Goal: Task Accomplishment & Management: Manage account settings

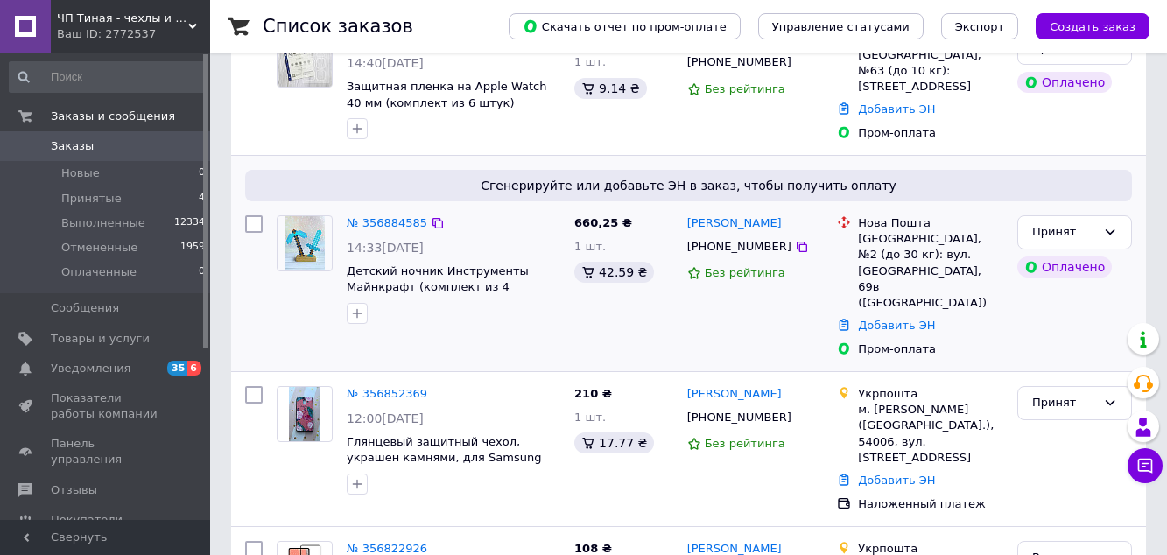
scroll to position [263, 0]
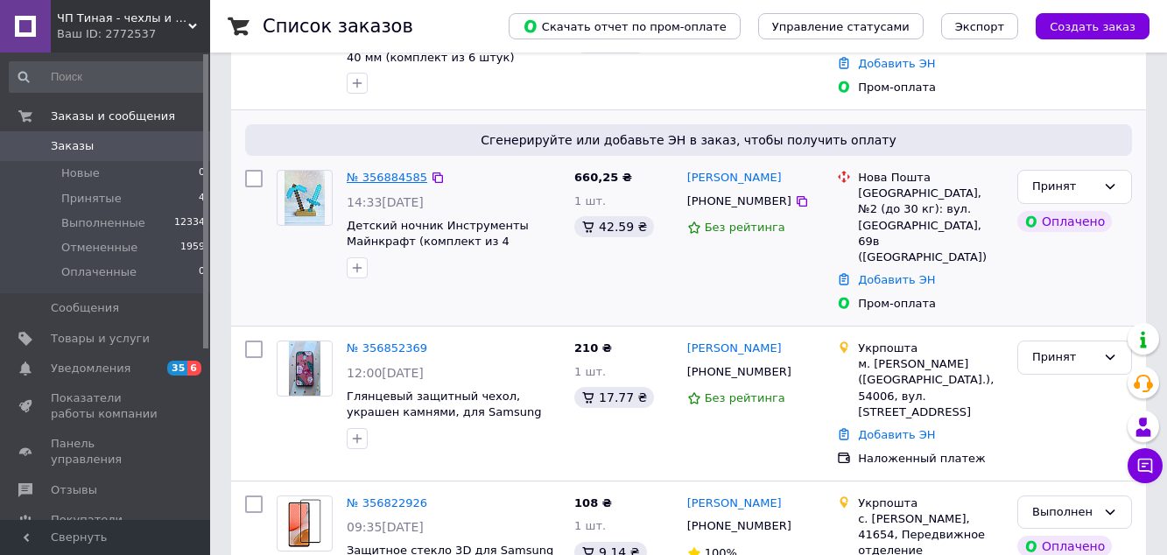
click at [381, 177] on link "№ 356884585" at bounding box center [387, 177] width 81 height 13
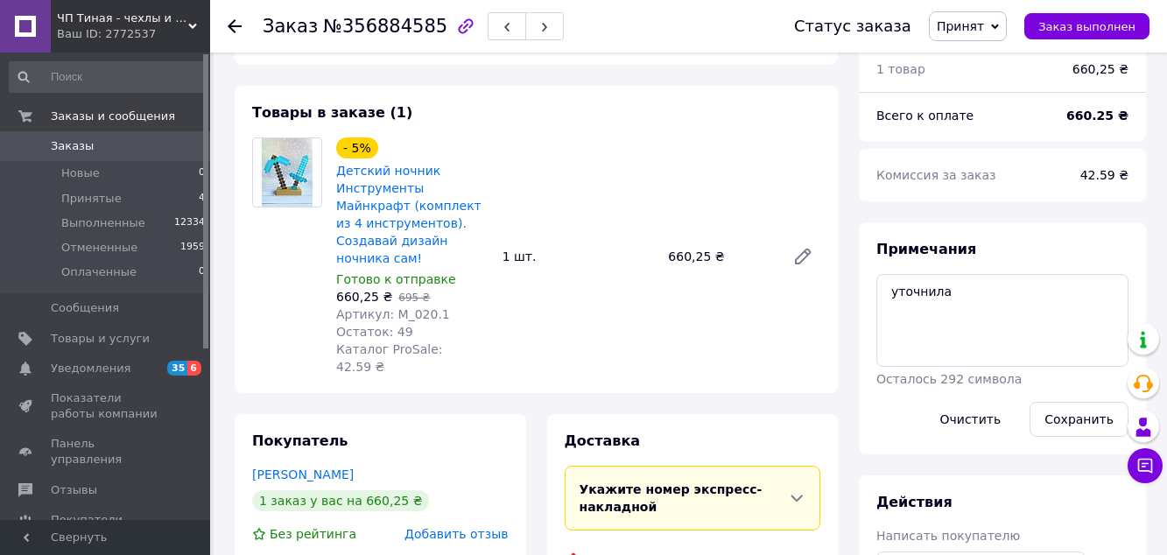
scroll to position [613, 0]
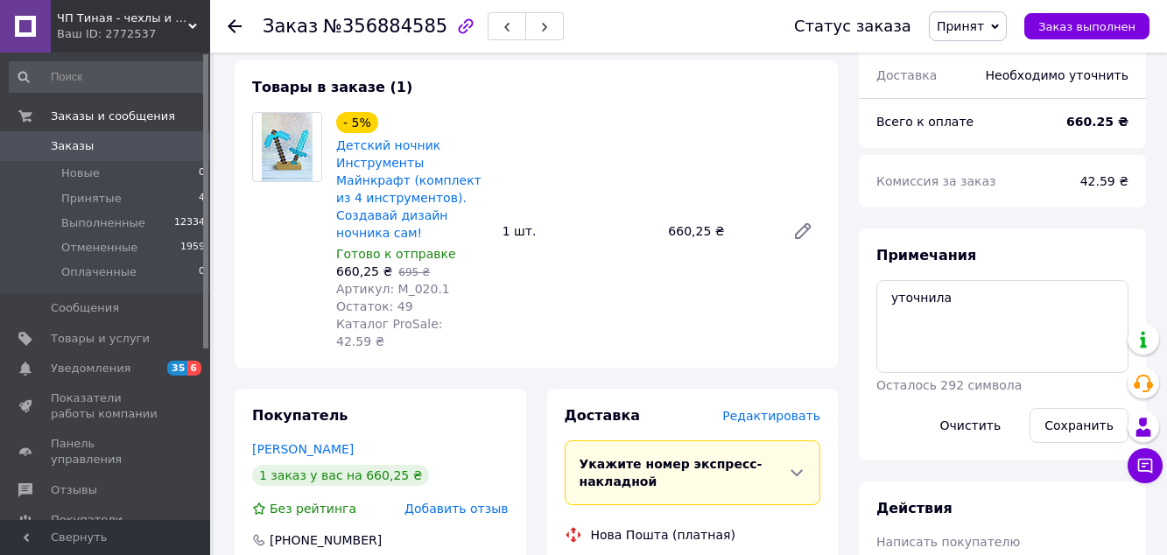
click at [70, 146] on span "Заказы" at bounding box center [72, 146] width 43 height 16
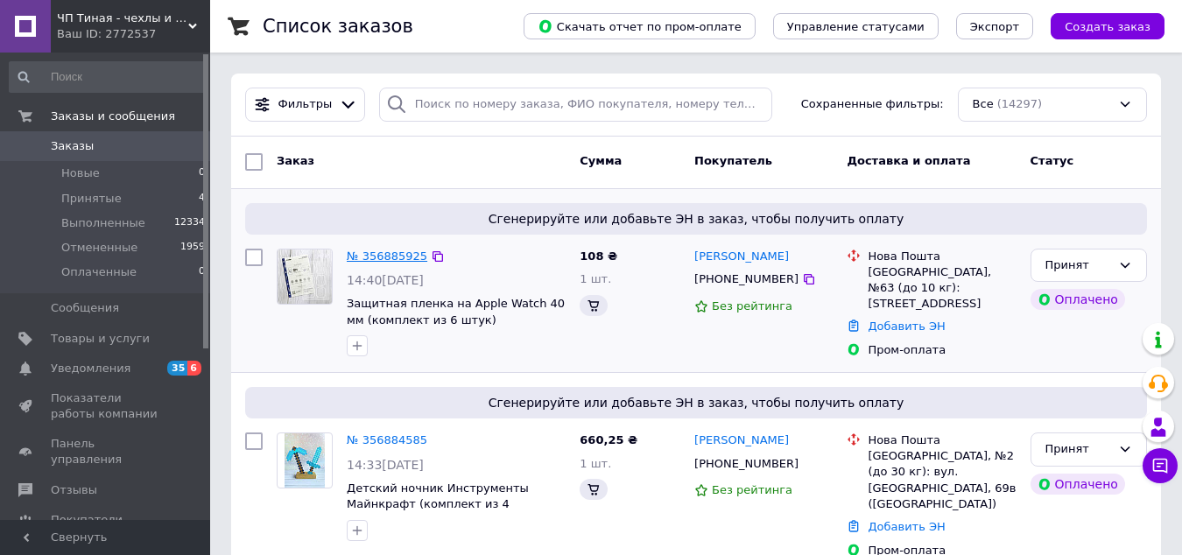
click at [386, 255] on link "№ 356885925" at bounding box center [387, 256] width 81 height 13
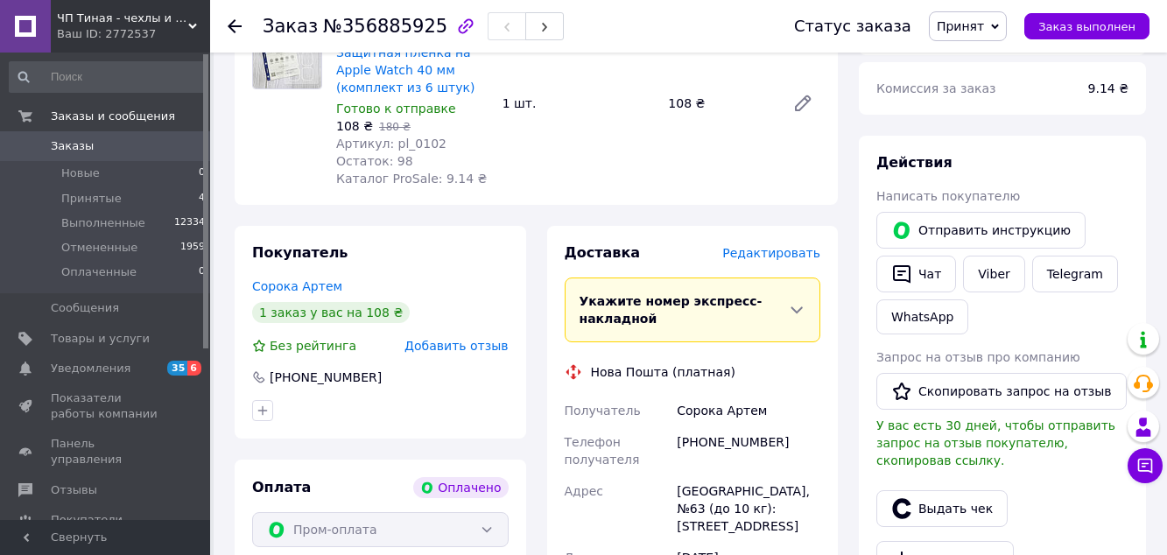
scroll to position [701, 0]
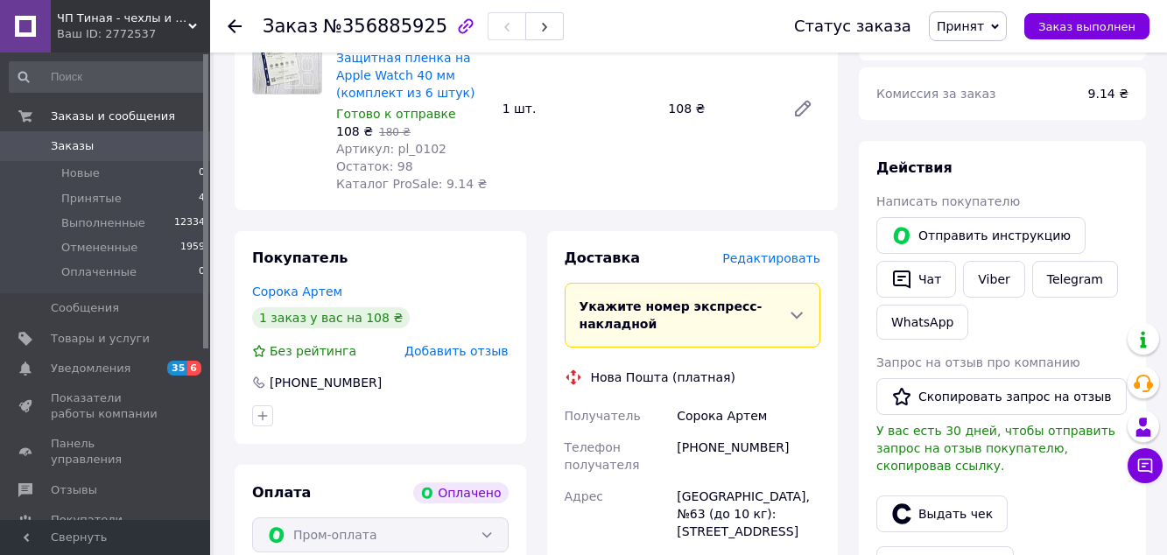
click at [66, 145] on span "Заказы" at bounding box center [72, 146] width 43 height 16
